Goal: Communication & Community: Answer question/provide support

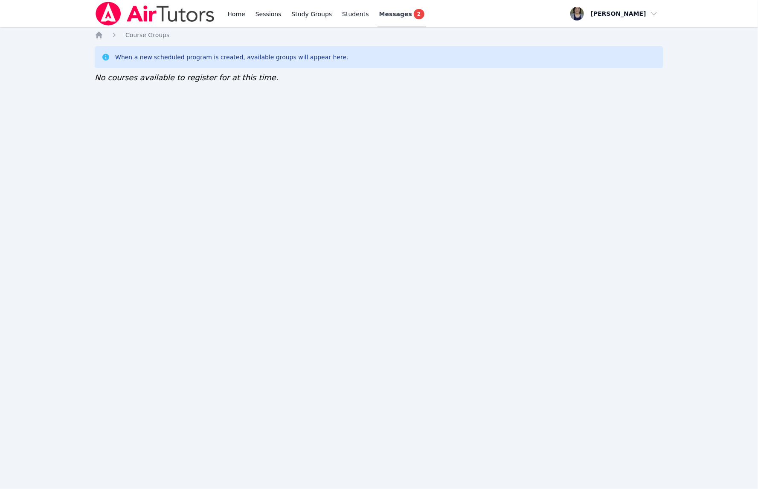
click at [414, 12] on span "2" at bounding box center [419, 14] width 10 height 10
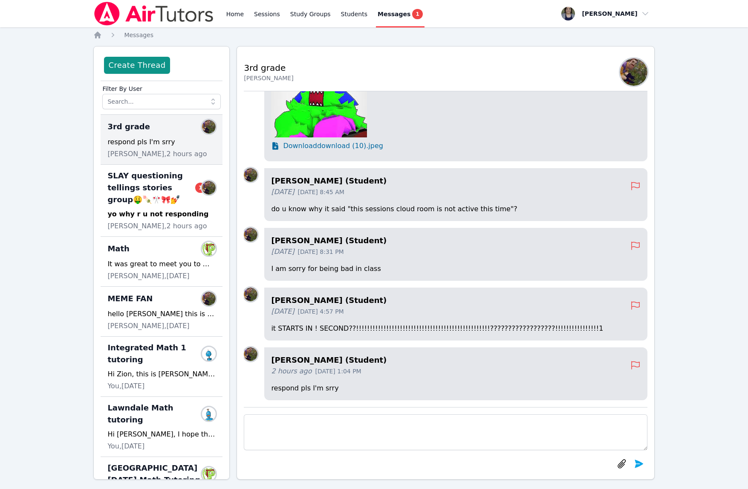
click at [412, 12] on span "1" at bounding box center [417, 14] width 10 height 10
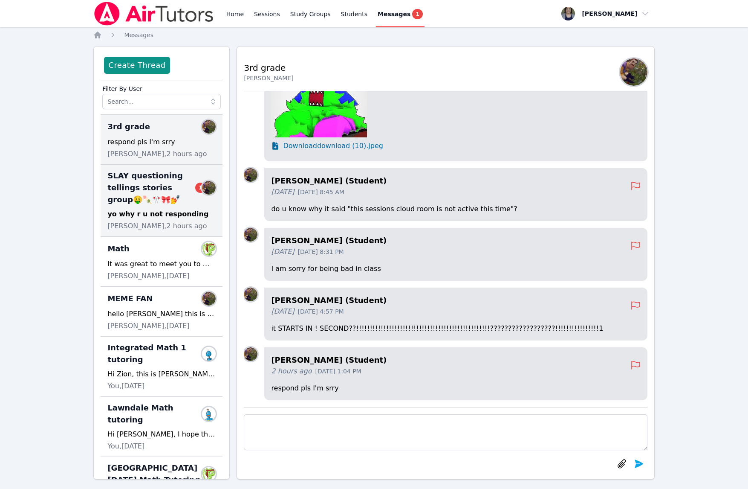
click at [148, 219] on div "yo why r u not responding" at bounding box center [161, 214] width 108 height 10
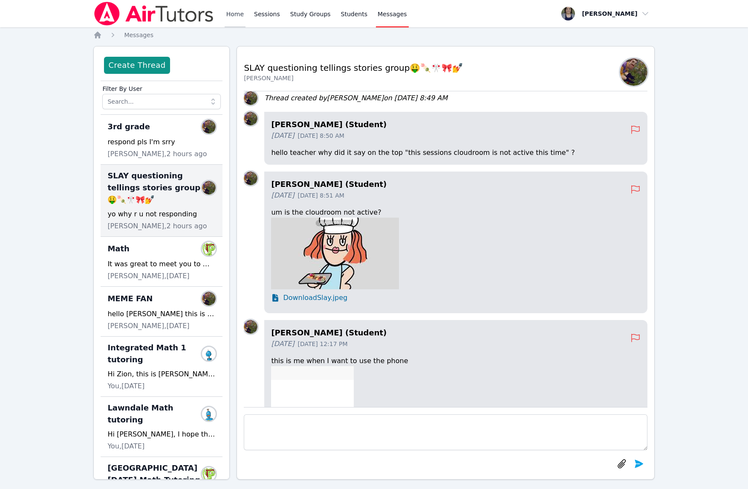
click at [238, 12] on link "Home" at bounding box center [235, 13] width 21 height 27
